Goal: Task Accomplishment & Management: Use online tool/utility

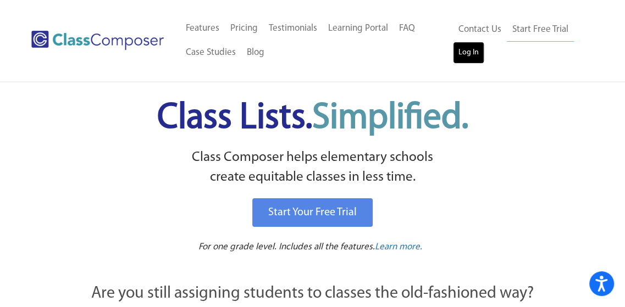
click at [472, 50] on link "Log In" at bounding box center [468, 53] width 31 height 22
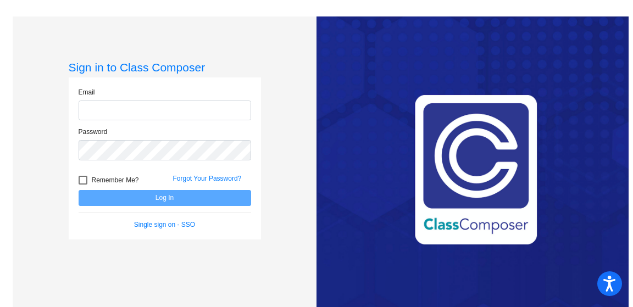
type input "Allison.Muhonen@k12.nd.us"
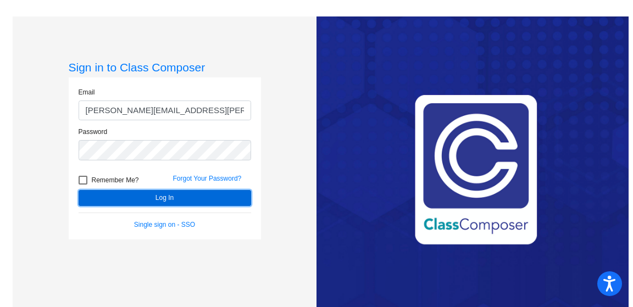
click at [163, 202] on button "Log In" at bounding box center [165, 198] width 173 height 16
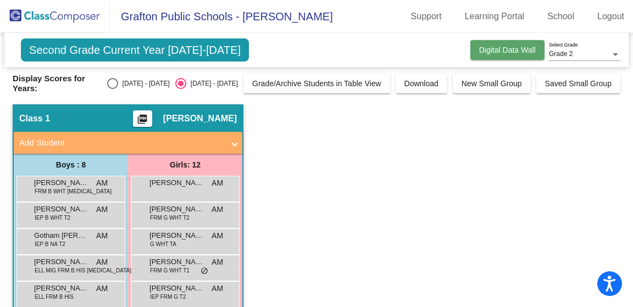
click at [500, 43] on button "Digital Data Wall" at bounding box center [508, 50] width 74 height 20
click at [118, 87] on div "Select an option" at bounding box center [112, 83] width 11 height 11
click at [113, 89] on input "2024 - 2025" at bounding box center [112, 89] width 1 height 1
radio input "true"
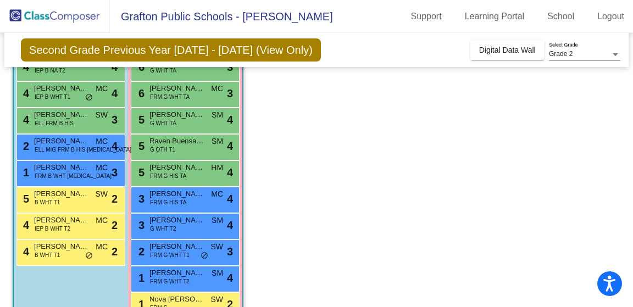
scroll to position [147, 0]
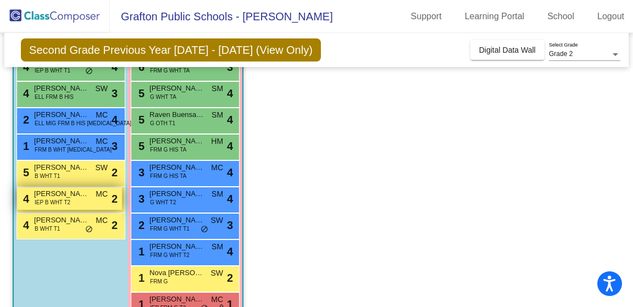
click at [90, 195] on div "4 Emmett Weinlaeder IEP B WHT T2 MC lock do_not_disturb_alt 2" at bounding box center [69, 198] width 105 height 23
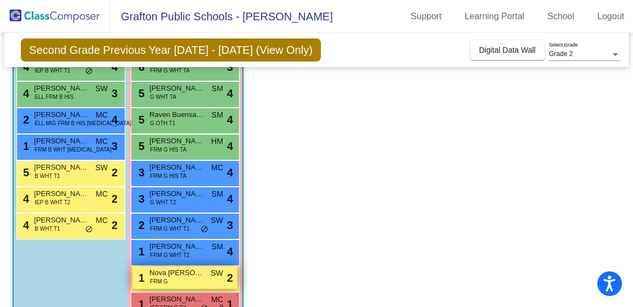
click at [223, 269] on span "SW" at bounding box center [217, 274] width 13 height 12
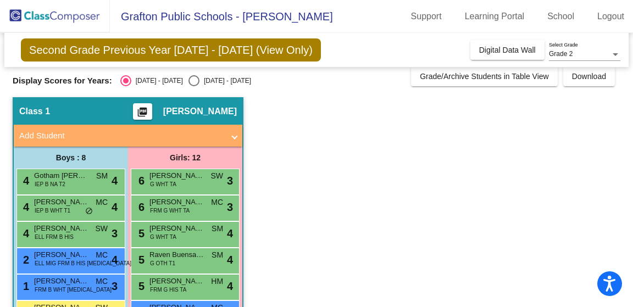
scroll to position [0, 0]
